Goal: Information Seeking & Learning: Compare options

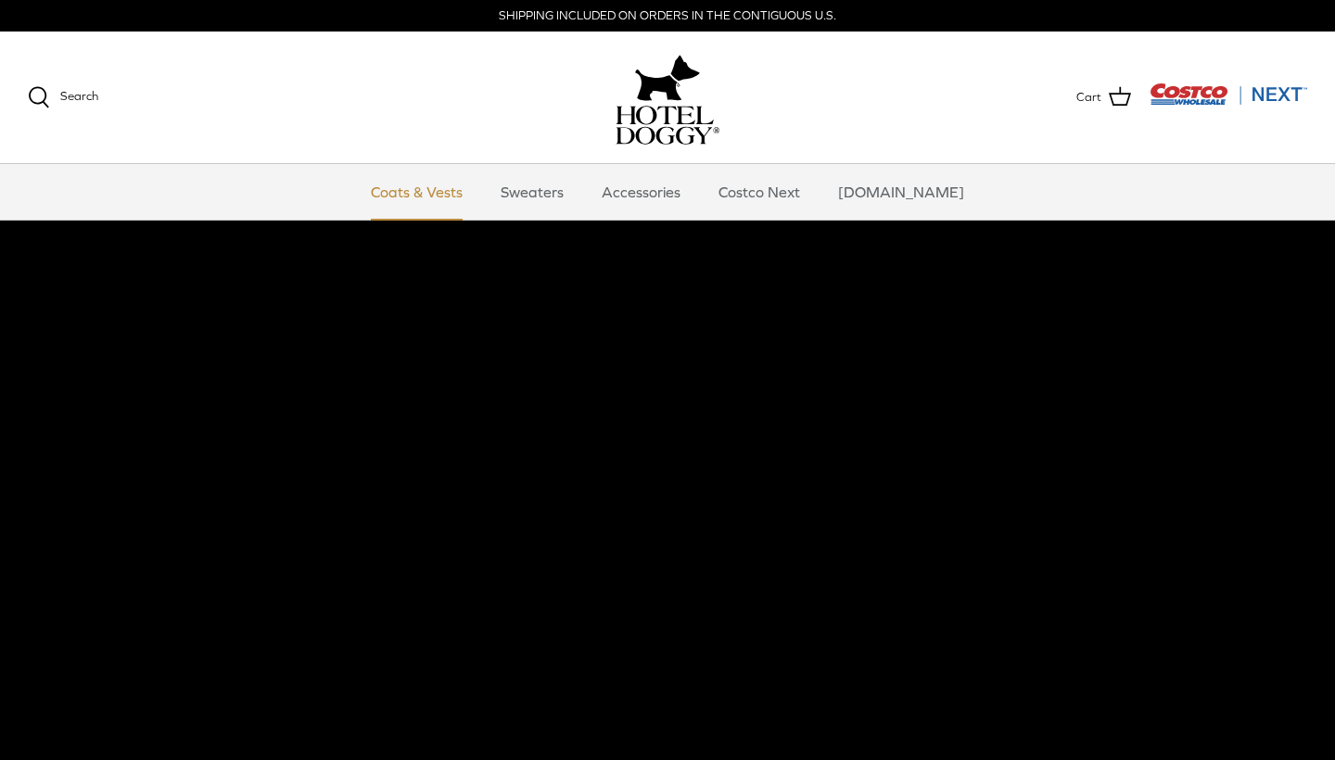
click at [462, 195] on link "Coats & Vests" at bounding box center [416, 192] width 125 height 56
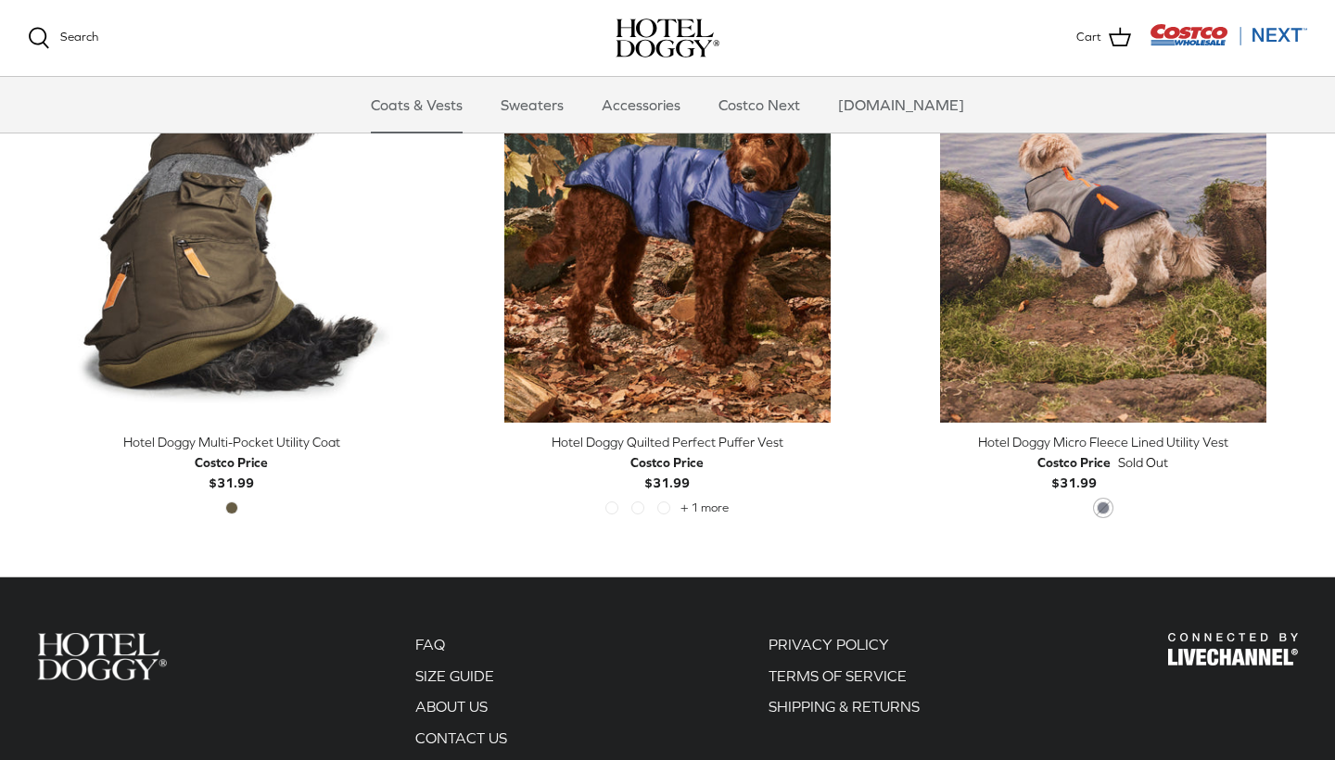
scroll to position [3873, 0]
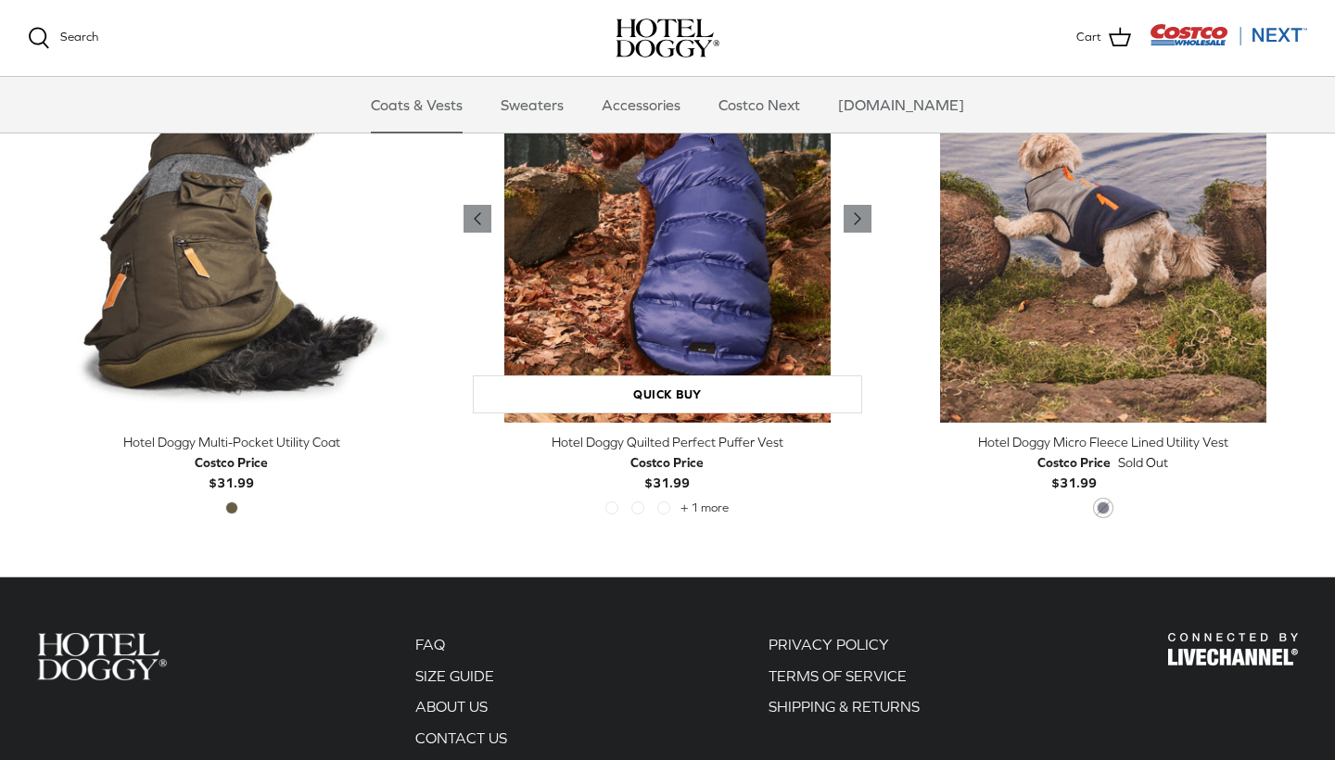
click at [701, 227] on img "Hotel Doggy Quilted Perfect Puffer Vest" at bounding box center [667, 219] width 408 height 408
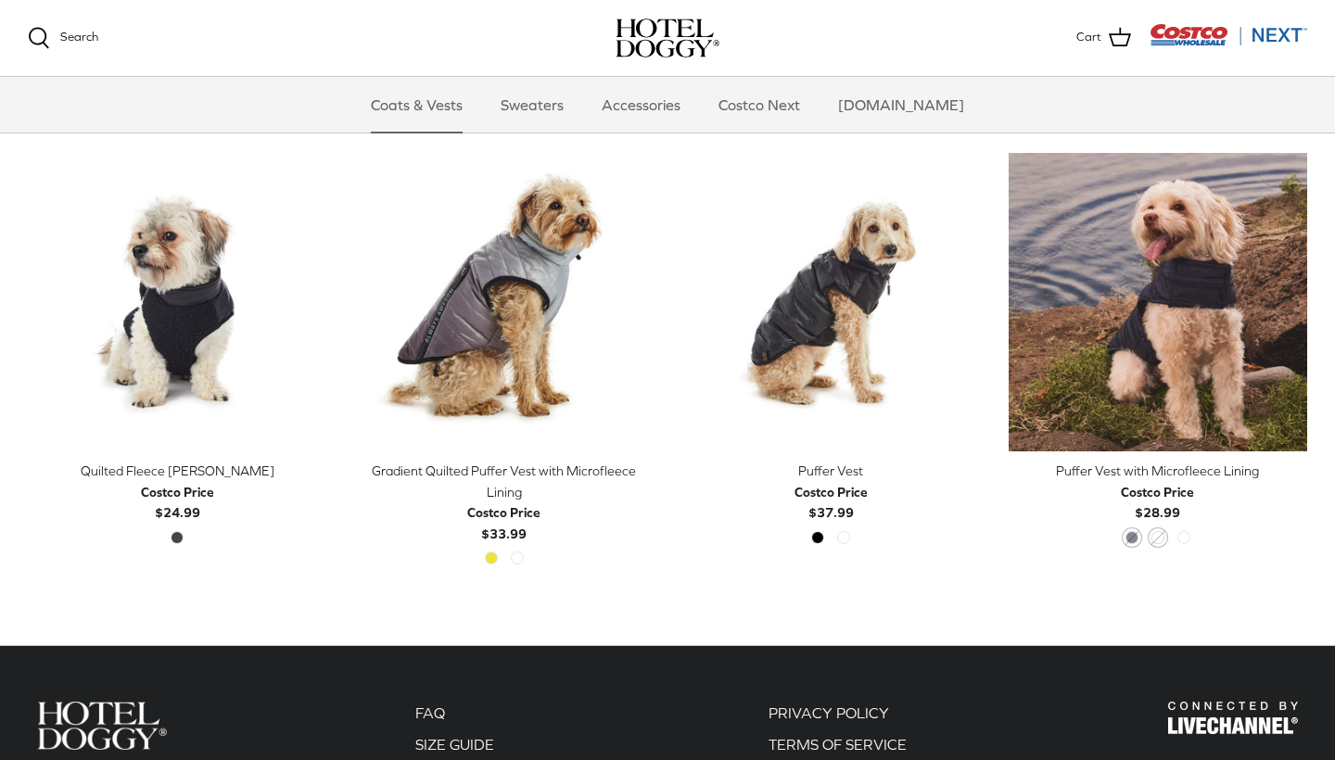
scroll to position [1438, 0]
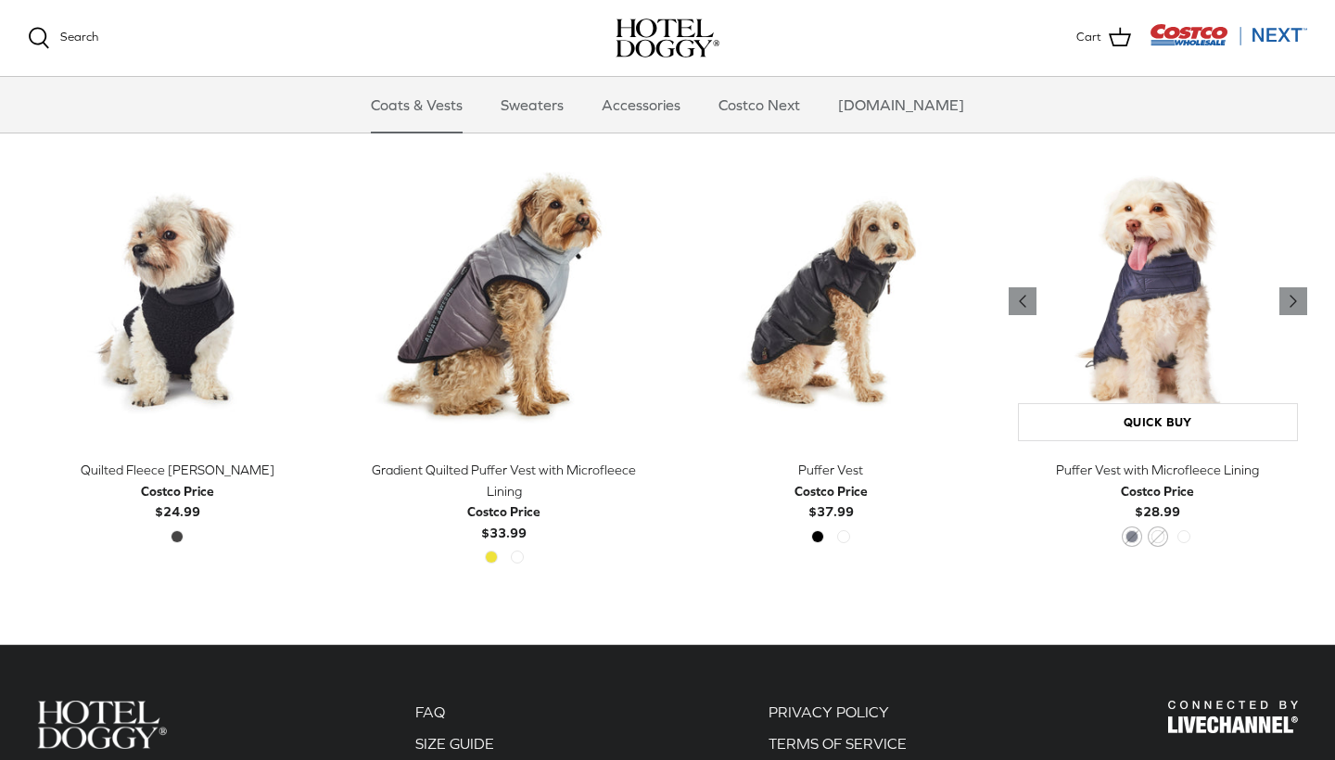
click at [1162, 285] on img "Puffer Vest with Microfleece Lining" at bounding box center [1157, 301] width 299 height 299
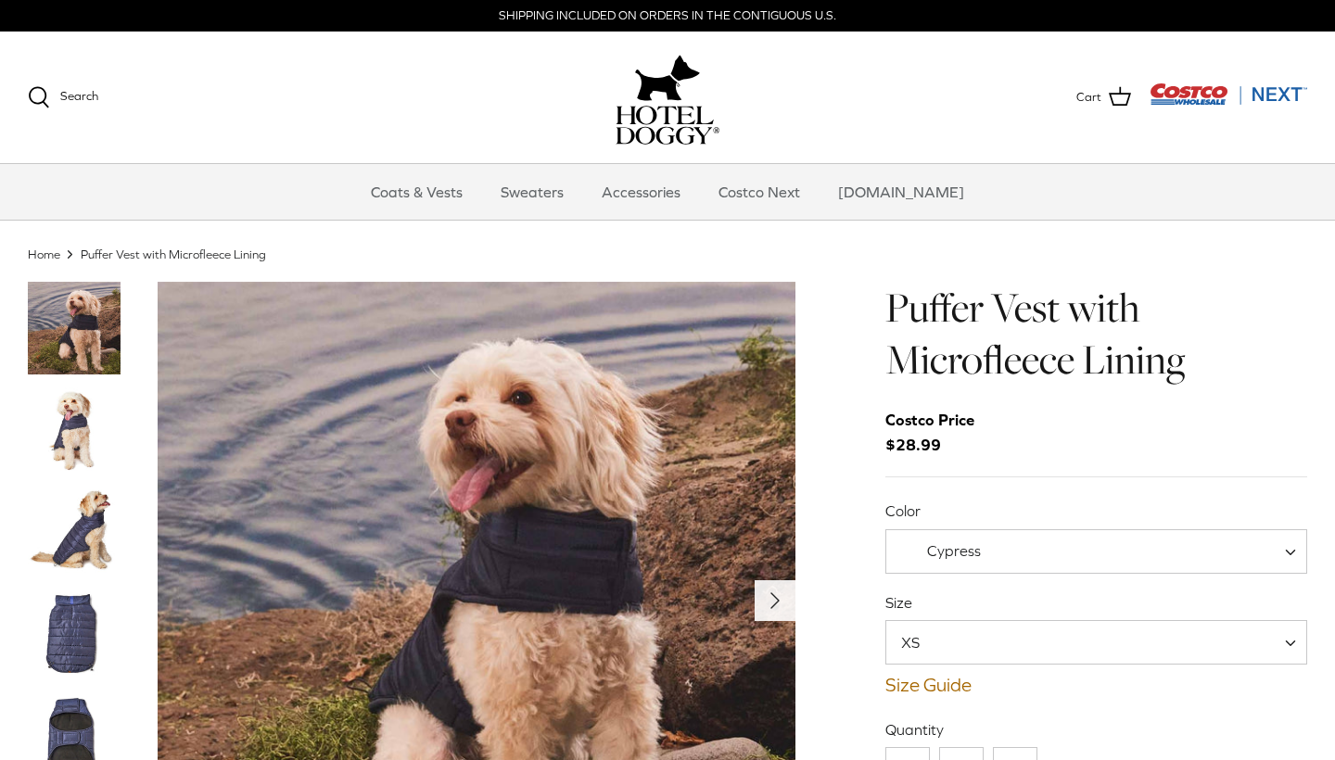
click at [781, 594] on icon "Right" at bounding box center [775, 601] width 30 height 30
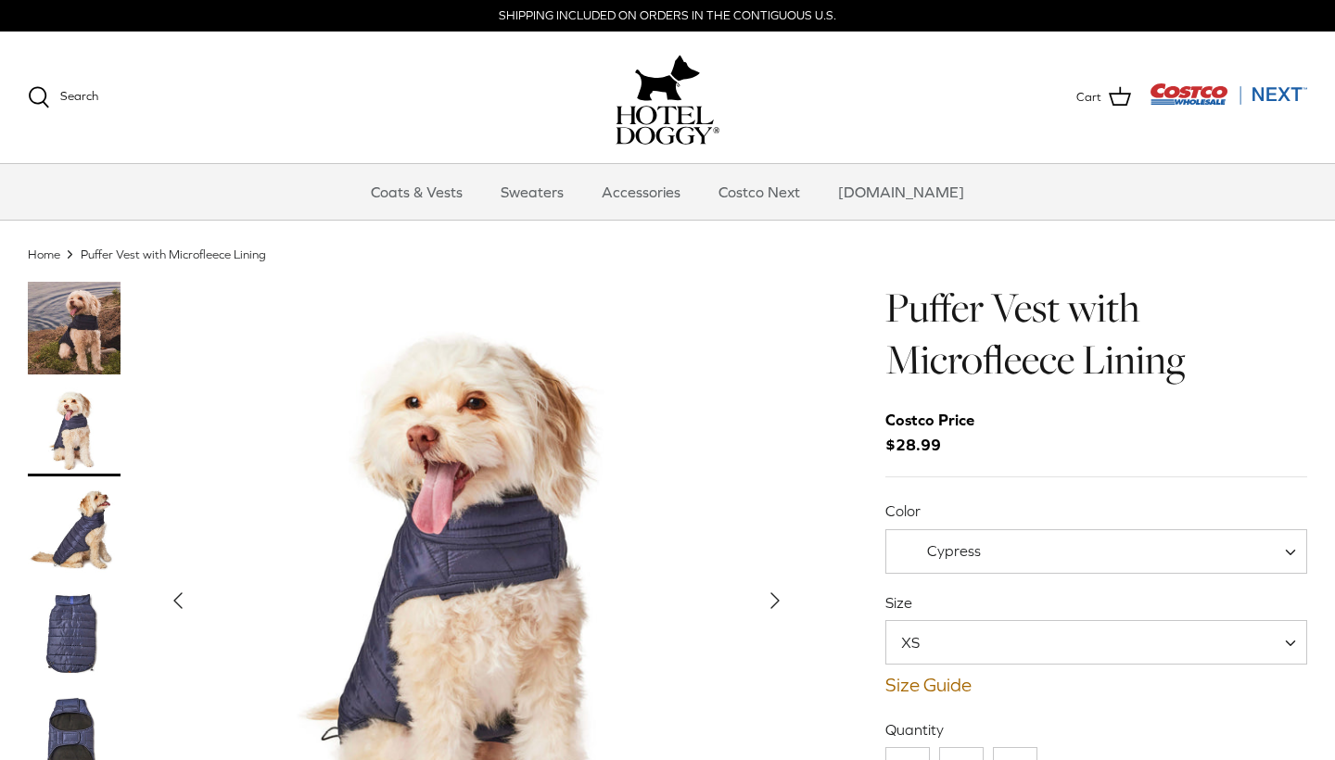
click at [781, 594] on icon "Right" at bounding box center [775, 601] width 30 height 30
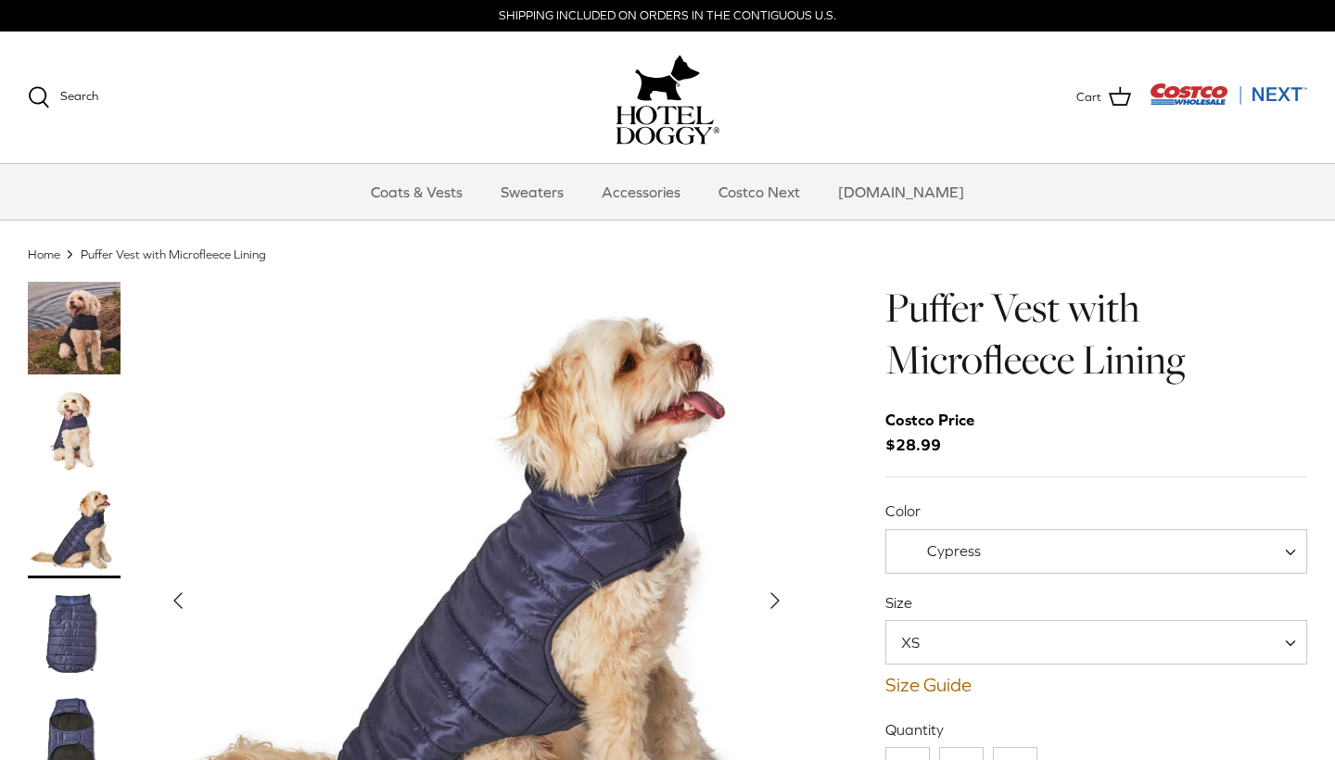
click at [775, 598] on polyline "Next" at bounding box center [774, 600] width 7 height 15
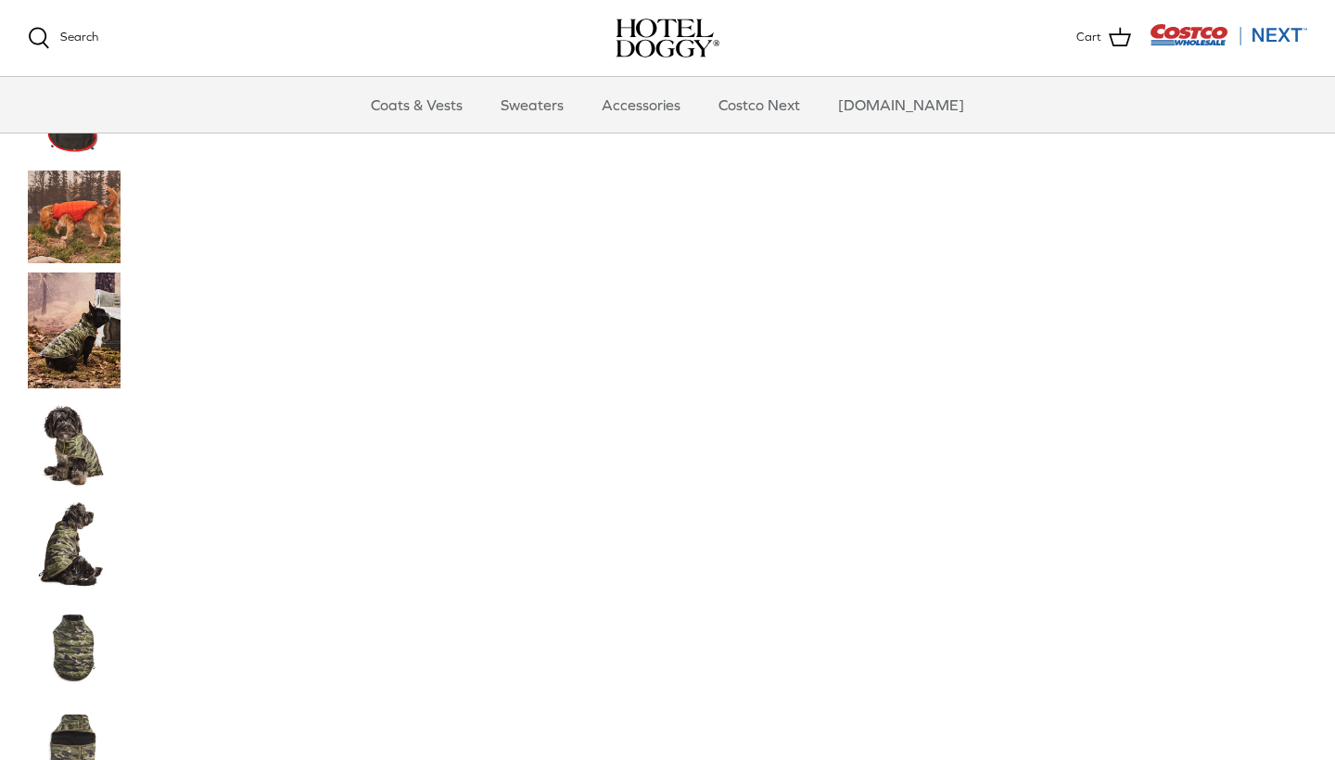
scroll to position [1247, 0]
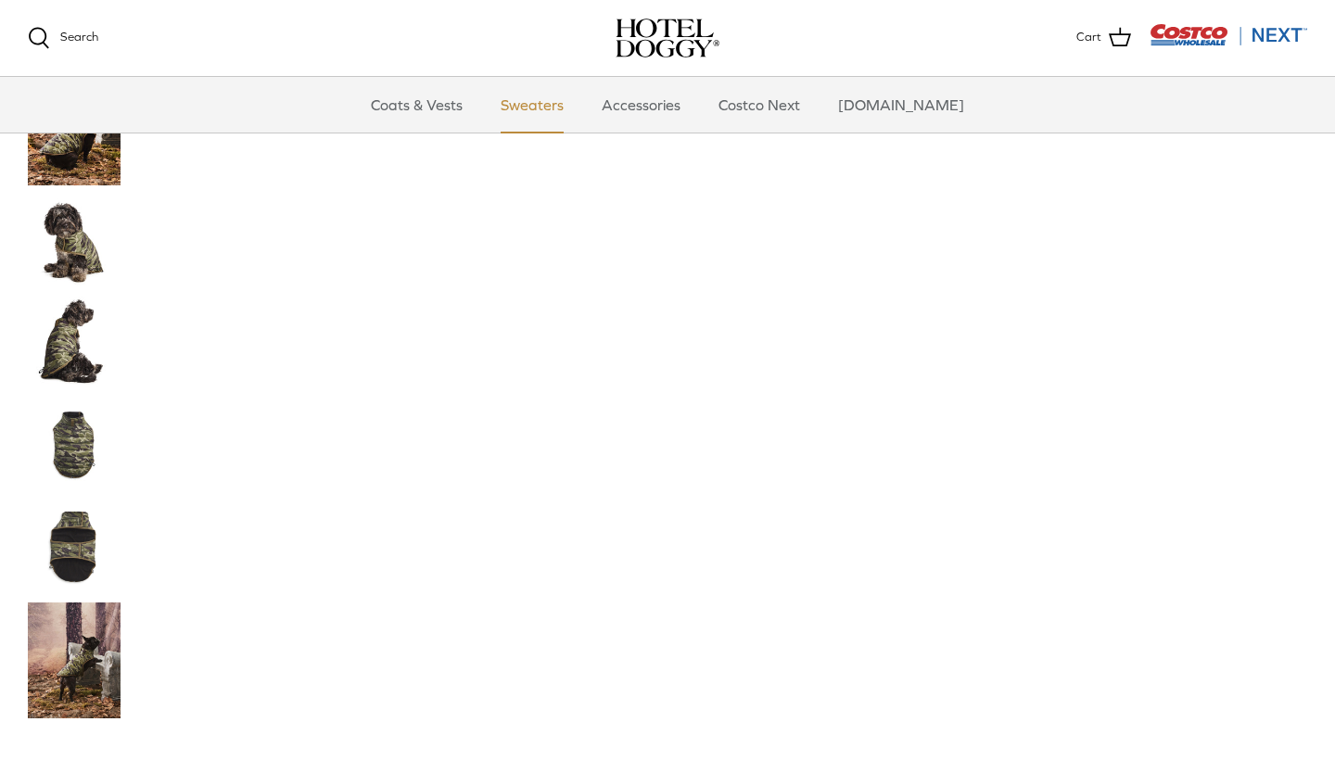
click at [571, 93] on link "Sweaters" at bounding box center [532, 105] width 96 height 56
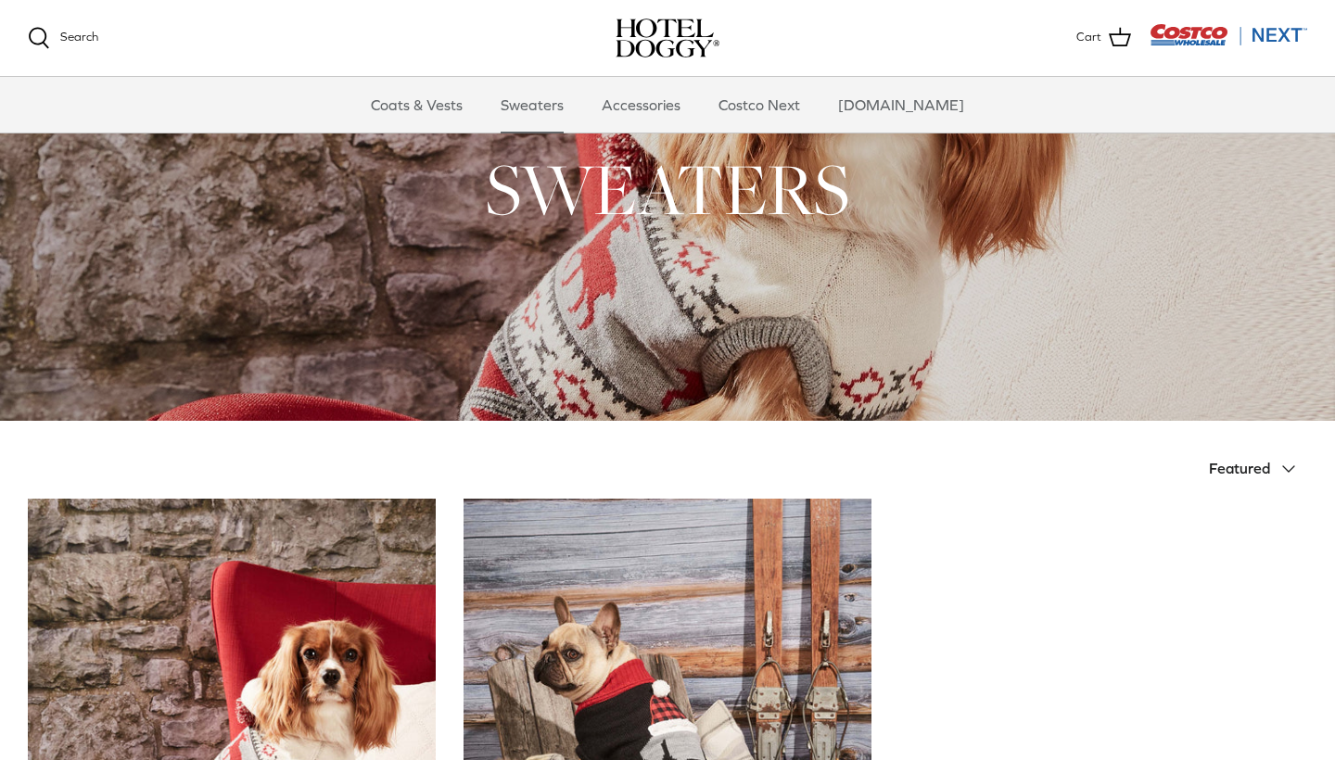
scroll to position [76, 0]
